Goal: Task Accomplishment & Management: Manage account settings

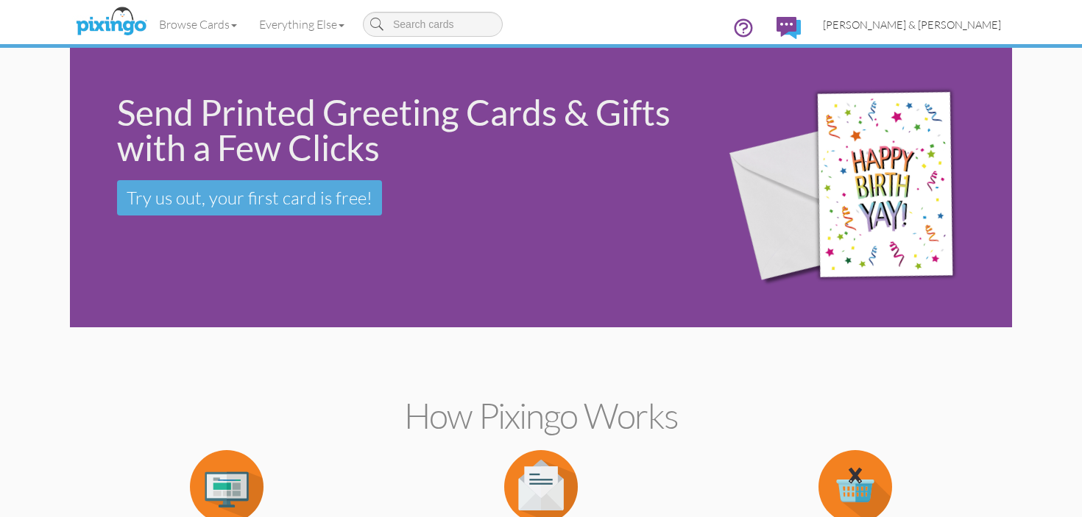
click at [946, 28] on span "[PERSON_NAME] & [PERSON_NAME]" at bounding box center [912, 24] width 178 height 13
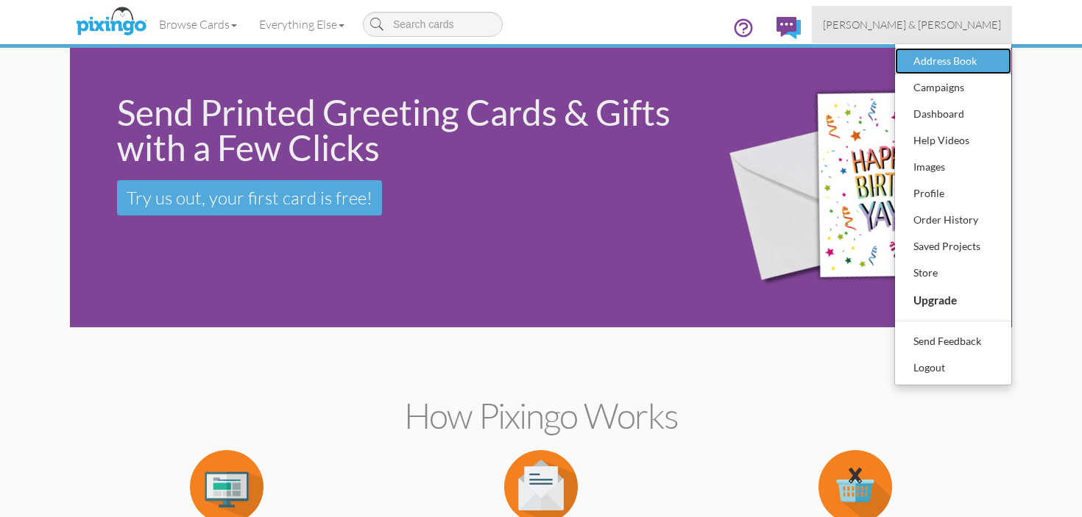
click at [944, 67] on div "Address Book" at bounding box center [953, 61] width 87 height 22
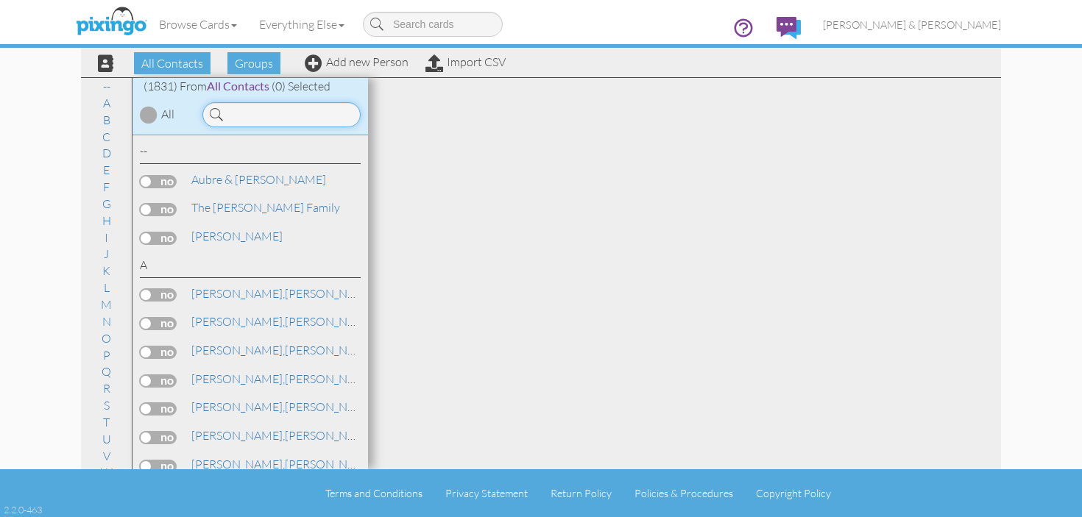
click at [320, 119] on input at bounding box center [281, 114] width 158 height 25
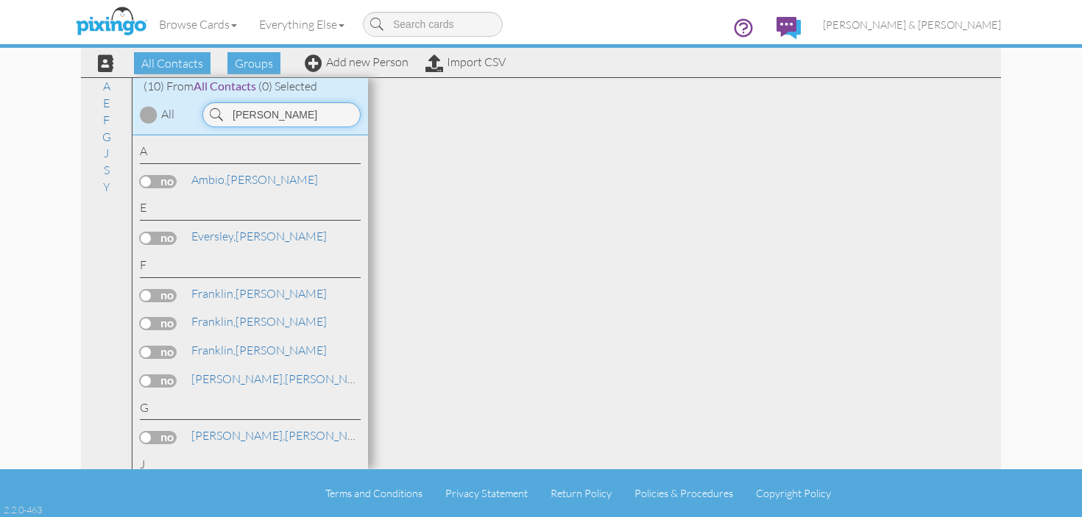
type input "[PERSON_NAME]"
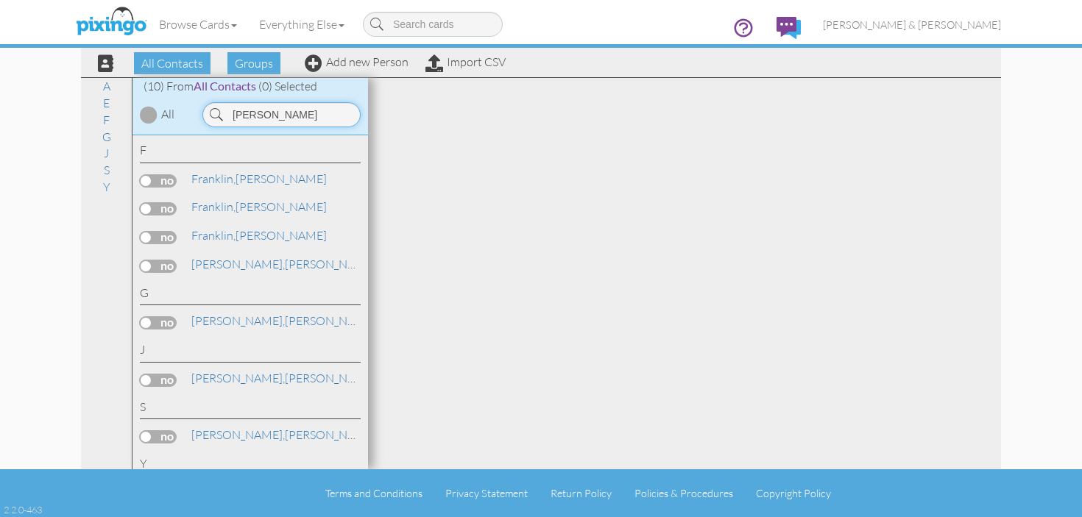
scroll to position [154, 0]
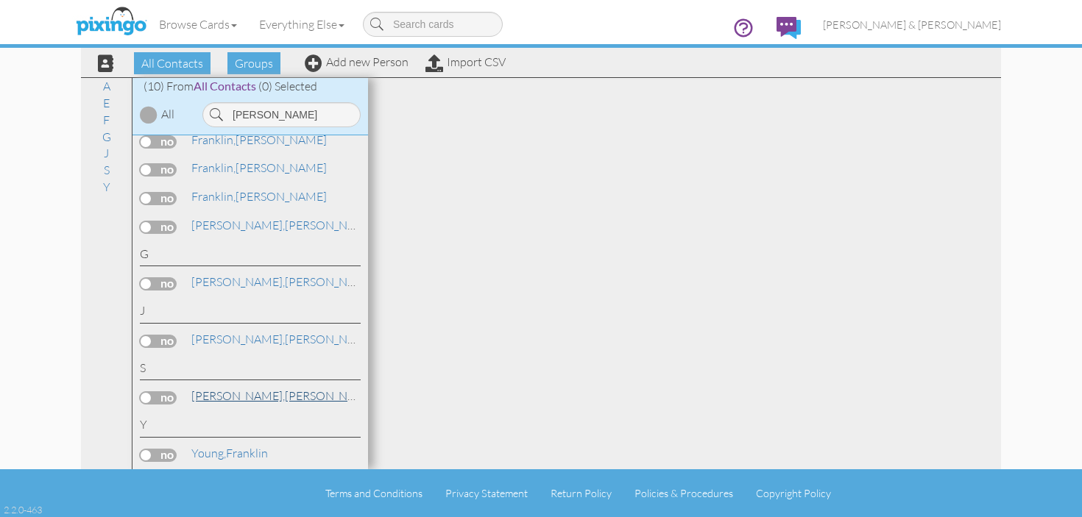
click at [223, 397] on span "[PERSON_NAME]," at bounding box center [237, 396] width 93 height 15
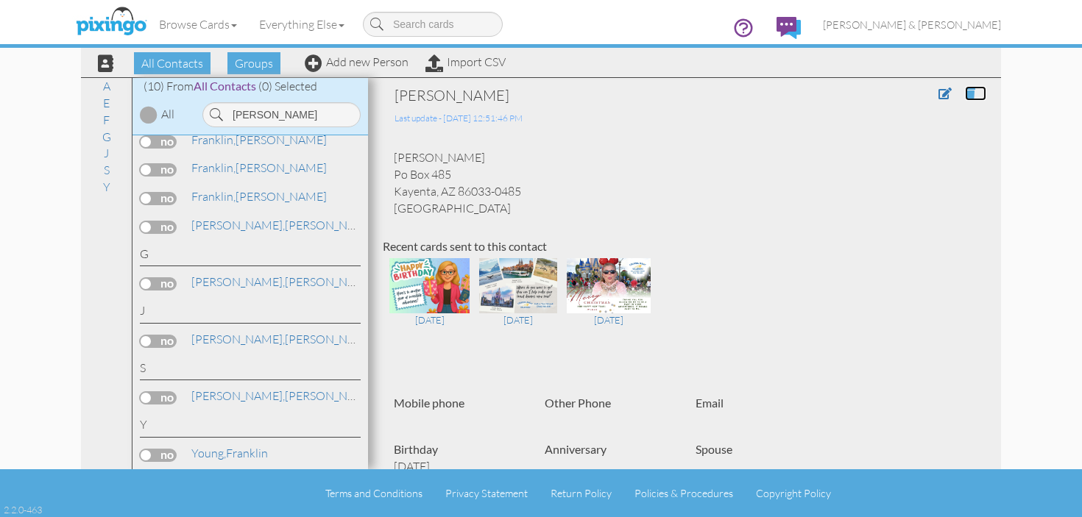
click at [971, 95] on span at bounding box center [970, 94] width 10 height 12
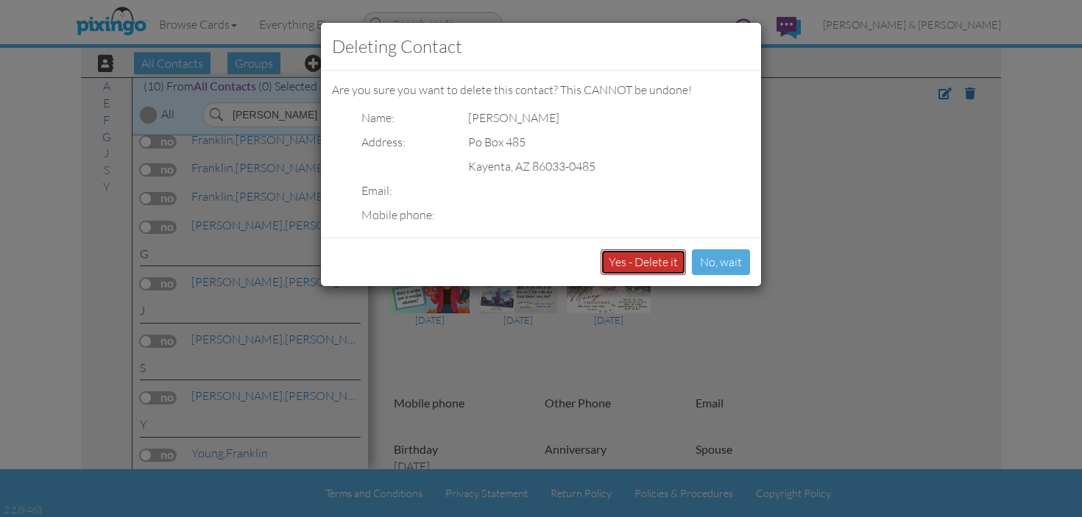
click at [662, 266] on button "Yes - Delete it" at bounding box center [643, 262] width 85 height 26
